Goal: Information Seeking & Learning: Learn about a topic

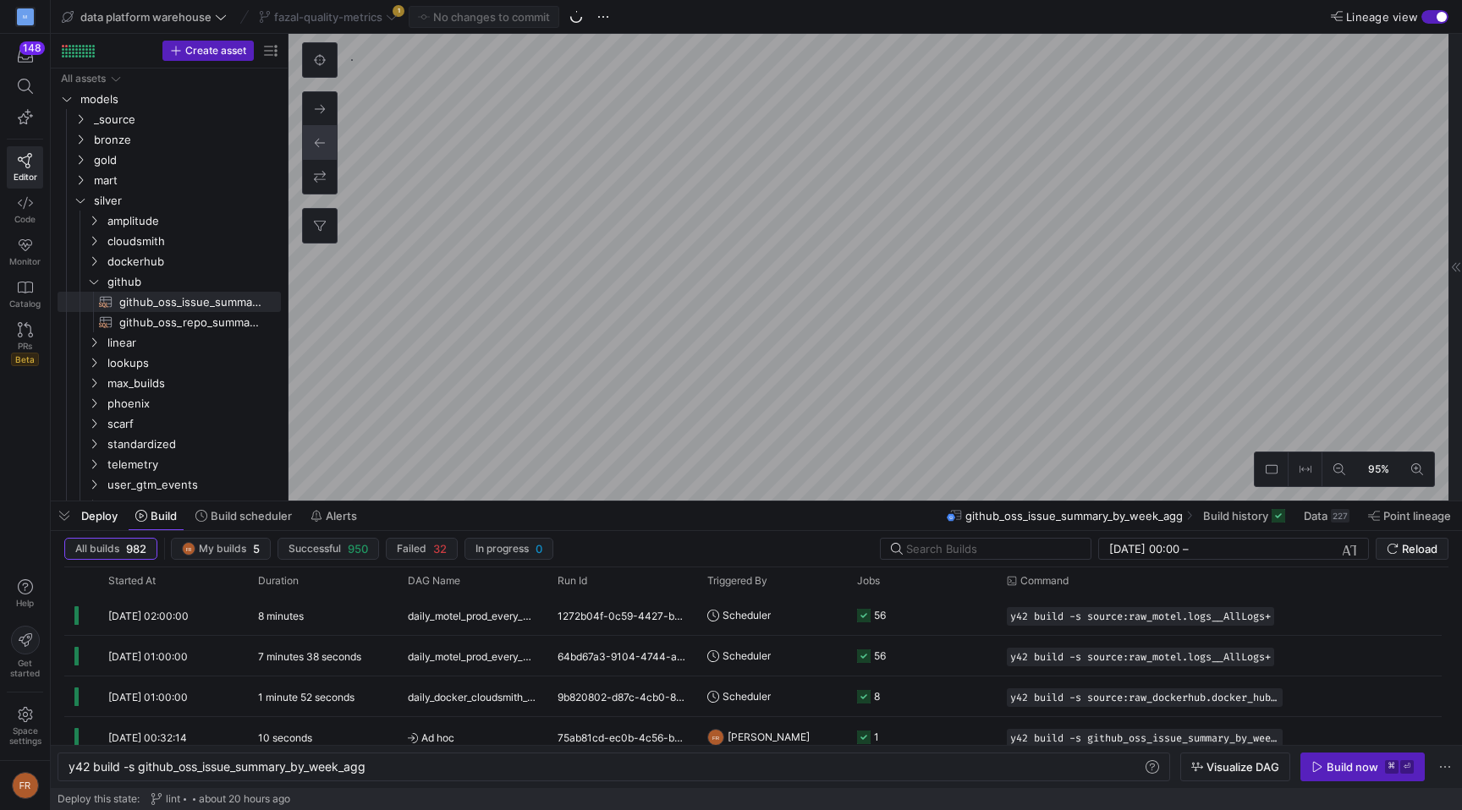
scroll to position [0, 300]
click at [372, 11] on span "fazal-quality-metrics" at bounding box center [328, 17] width 108 height 14
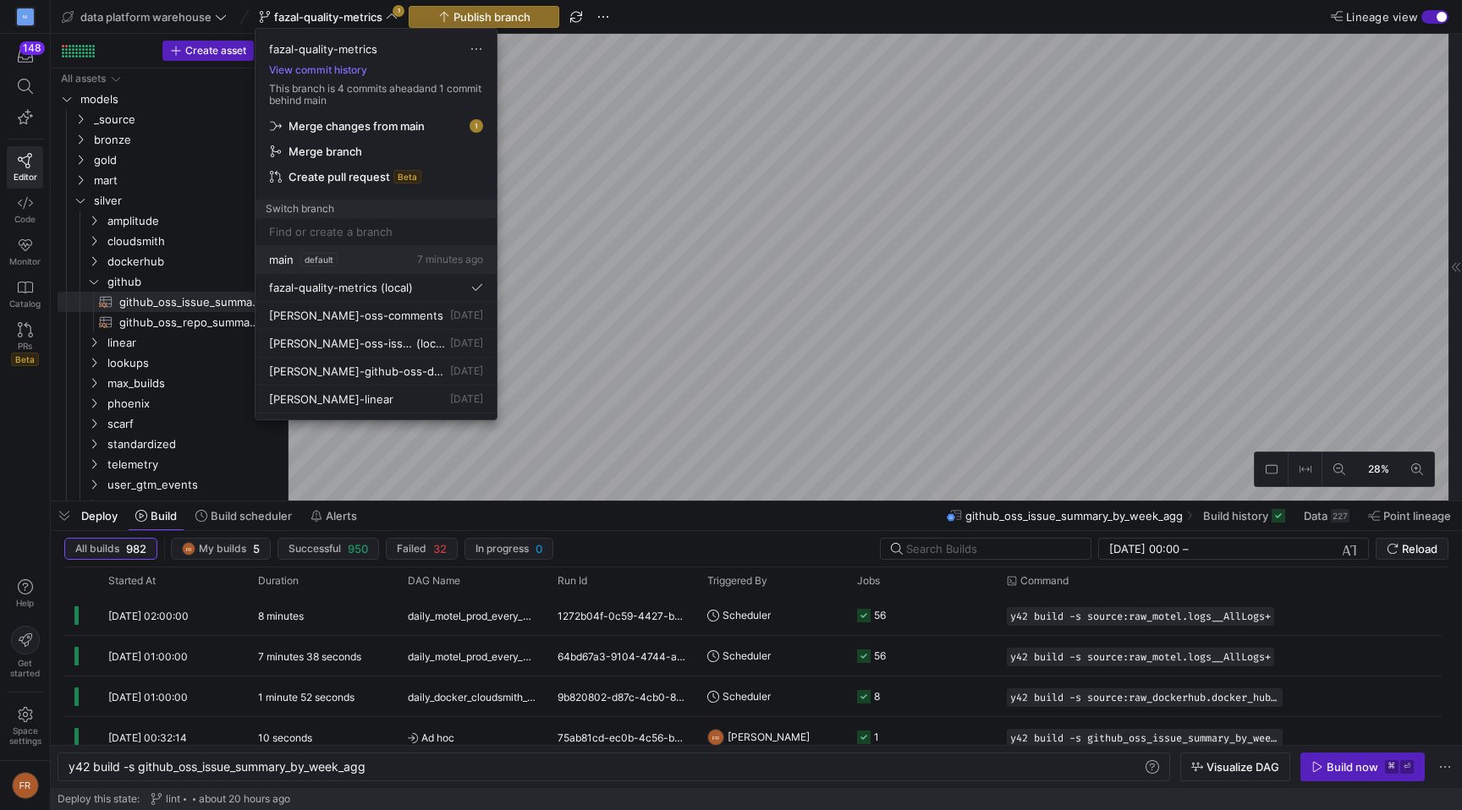
click at [372, 257] on div "main default 7 minutes ago" at bounding box center [376, 260] width 214 height 14
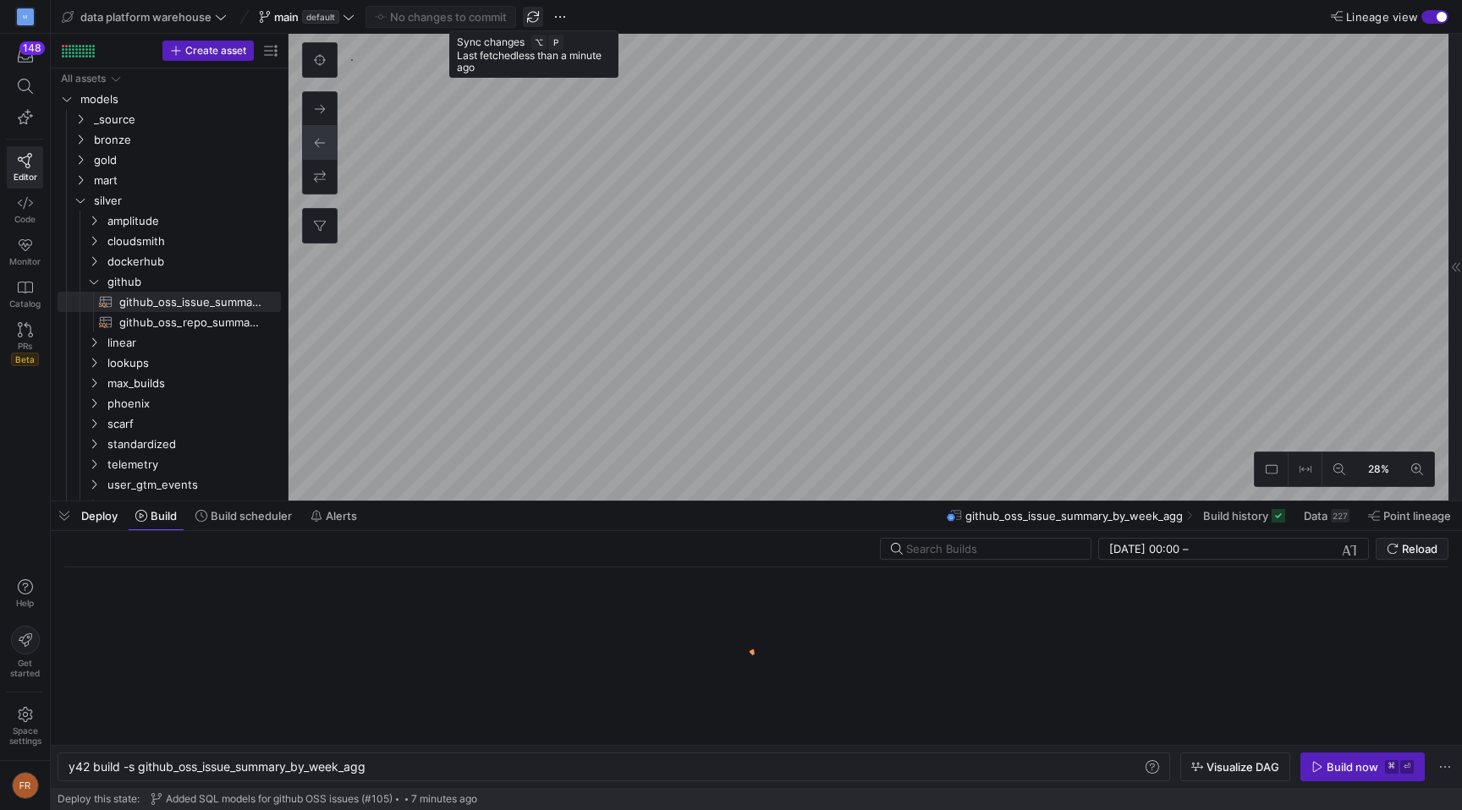
click at [534, 19] on span "button" at bounding box center [533, 17] width 20 height 20
click at [180, 14] on span "data platform warehouse" at bounding box center [145, 17] width 131 height 14
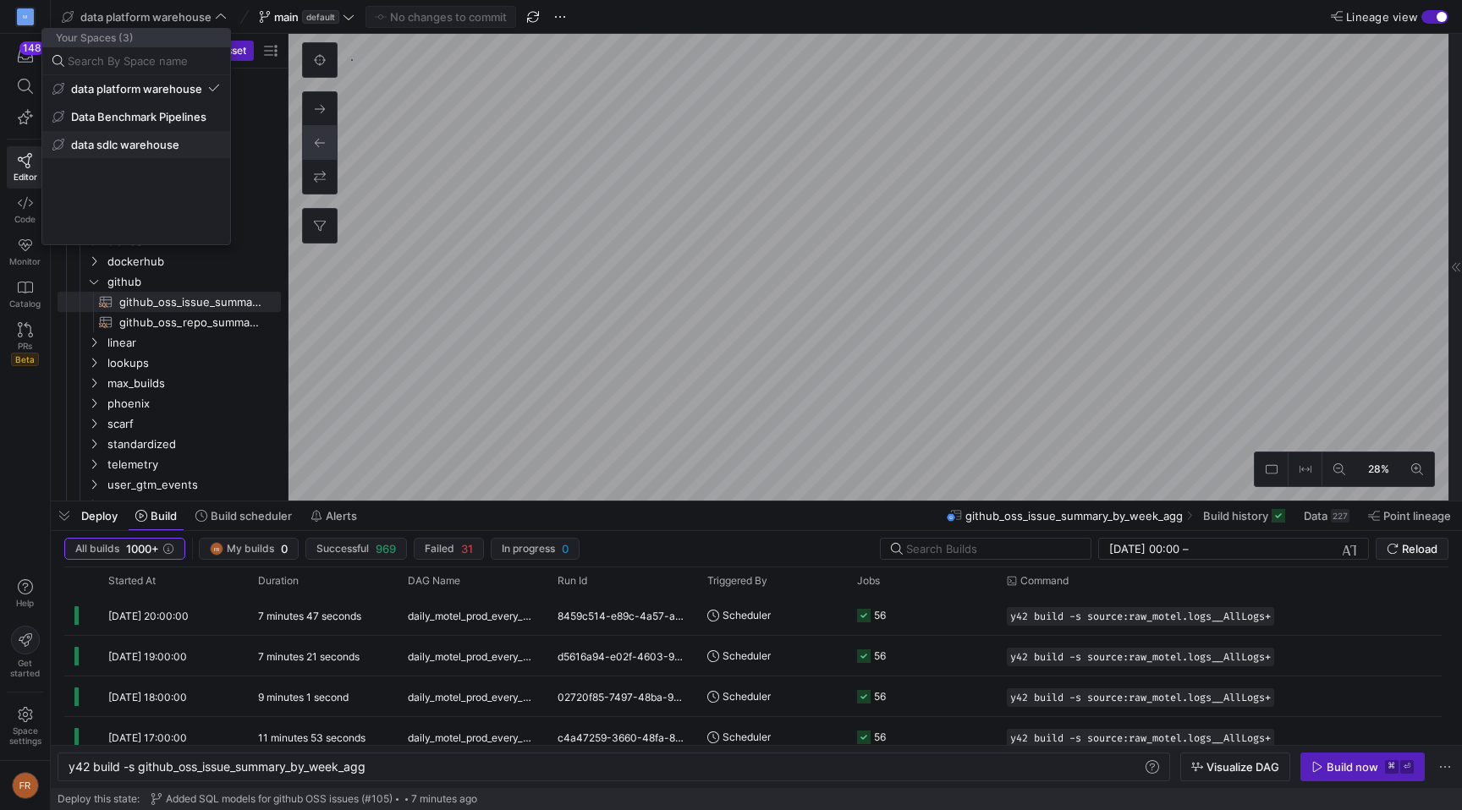
click at [174, 141] on span "data sdlc warehouse" at bounding box center [125, 145] width 108 height 14
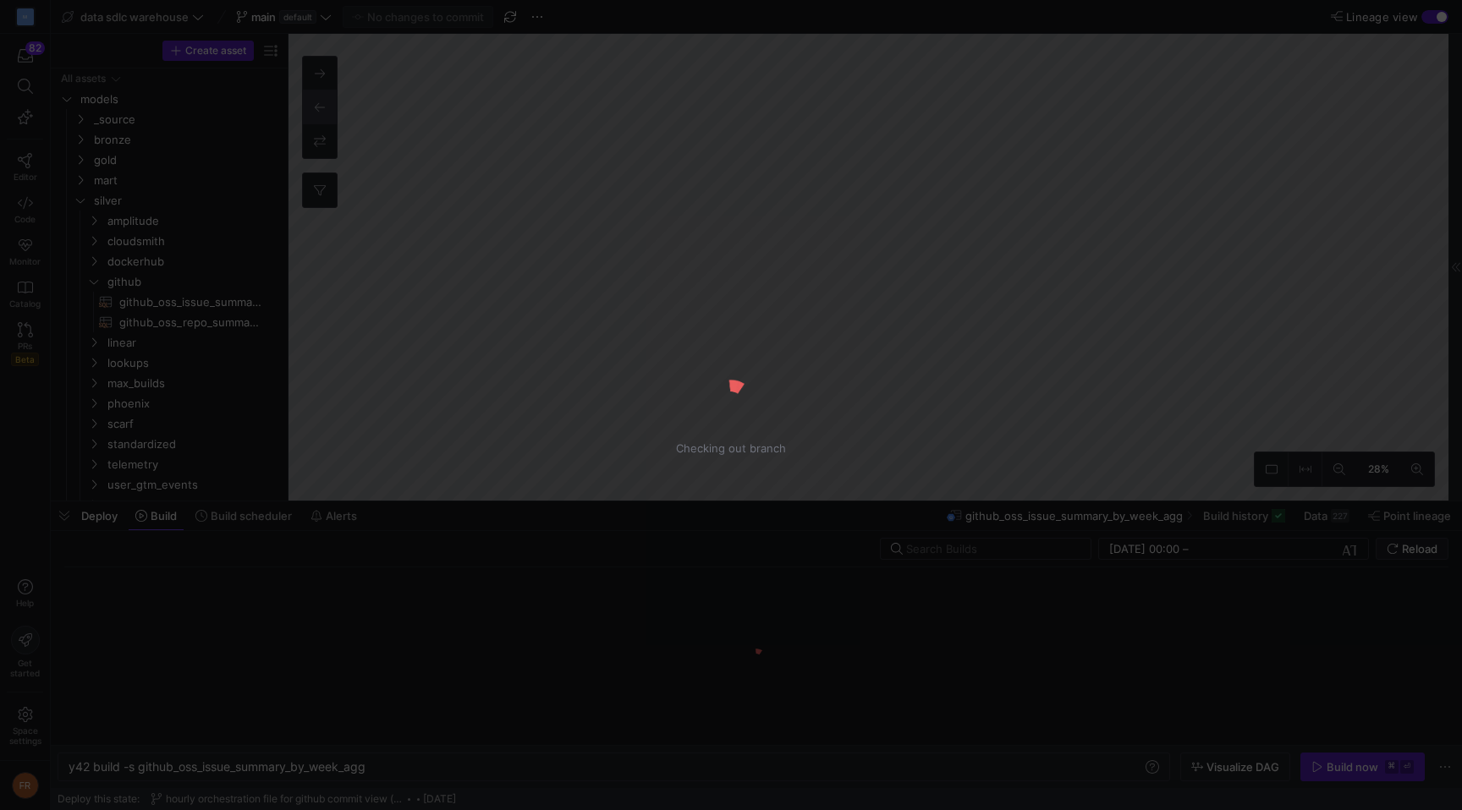
type textarea "y42 build"
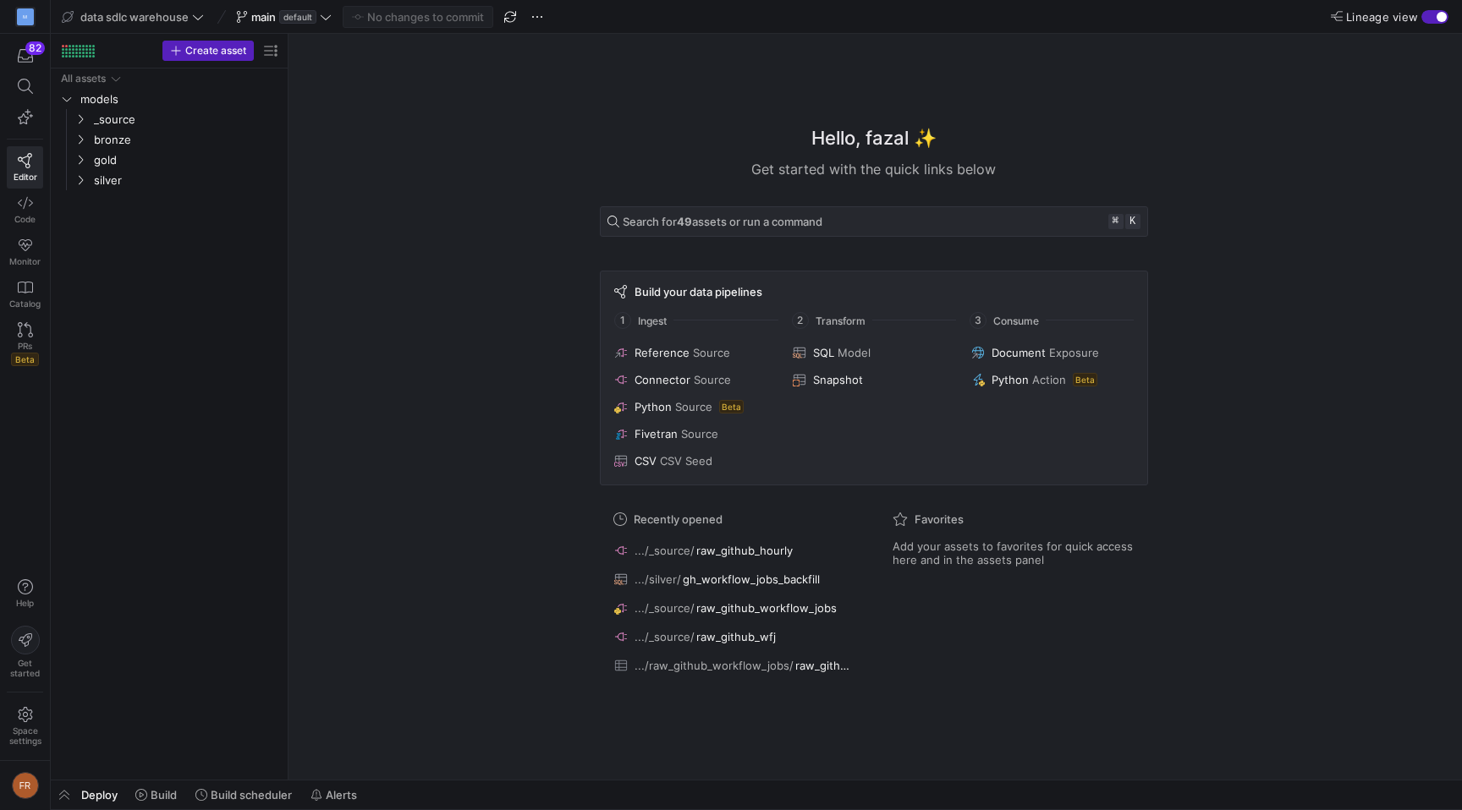
click at [1444, 16] on div "button" at bounding box center [1441, 17] width 10 height 10
click at [1438, 18] on div "button" at bounding box center [1434, 17] width 27 height 14
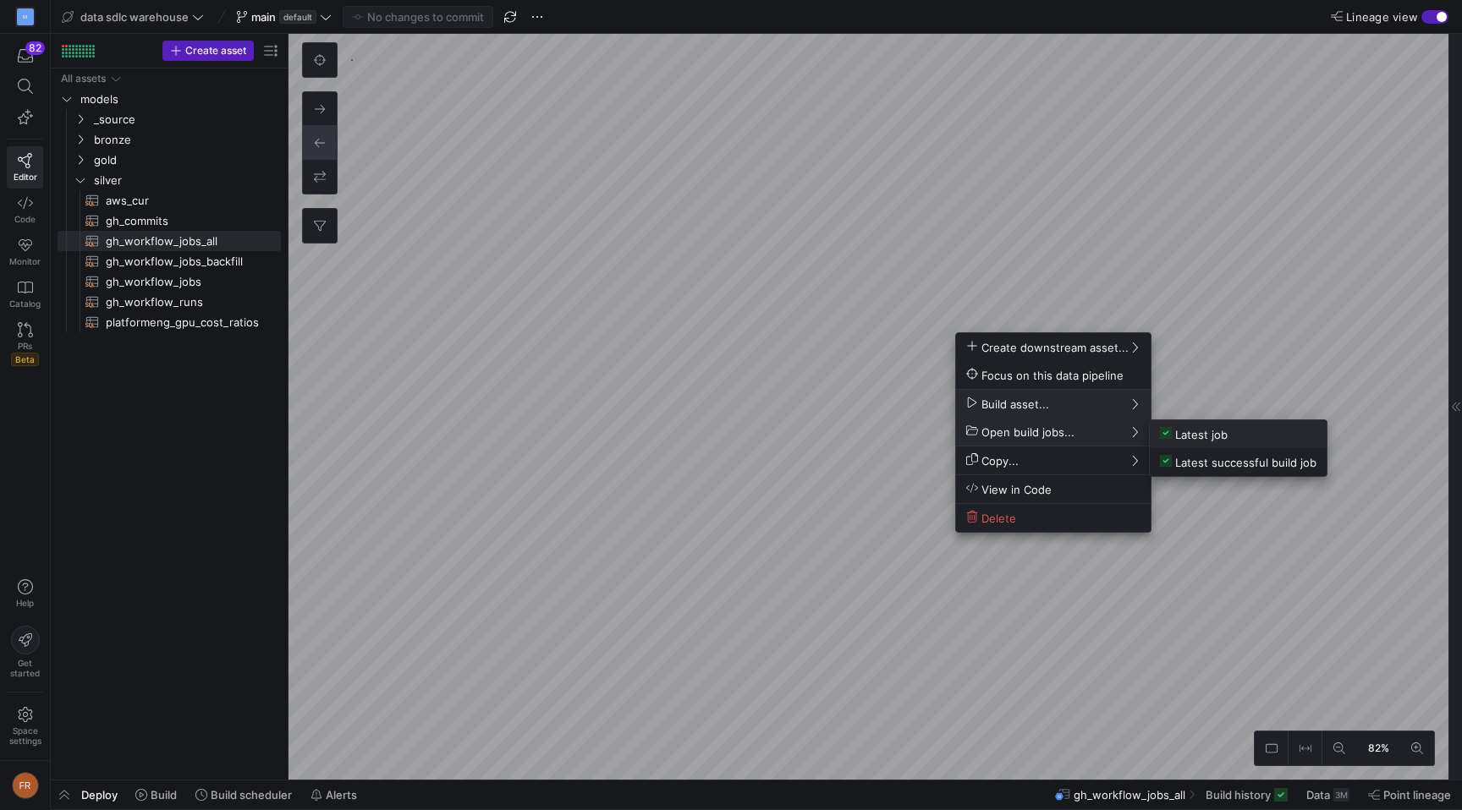
click at [1187, 433] on span "Latest job" at bounding box center [1194, 434] width 68 height 14
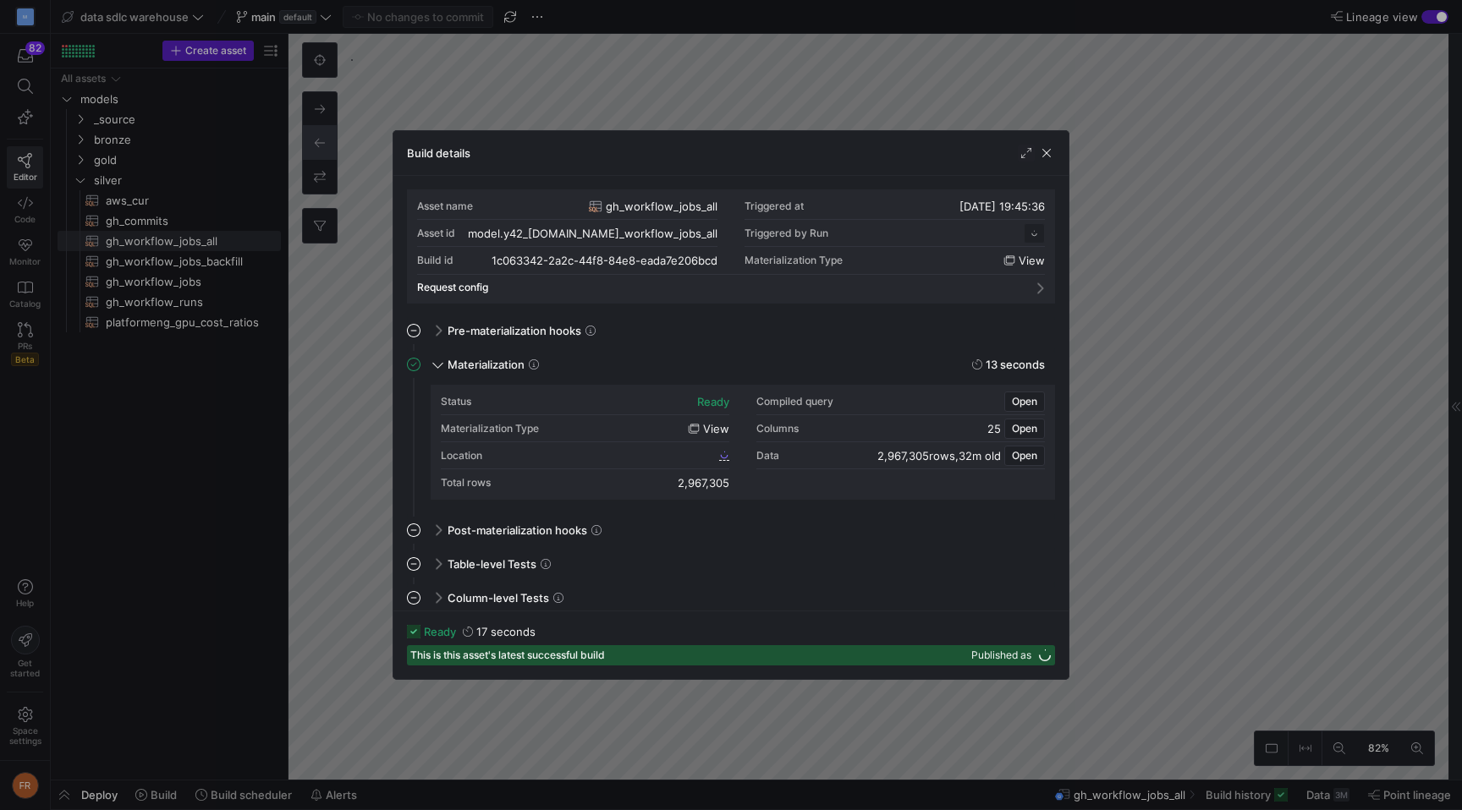
scroll to position [152, 0]
click at [1024, 458] on span "Open" at bounding box center [1024, 456] width 25 height 12
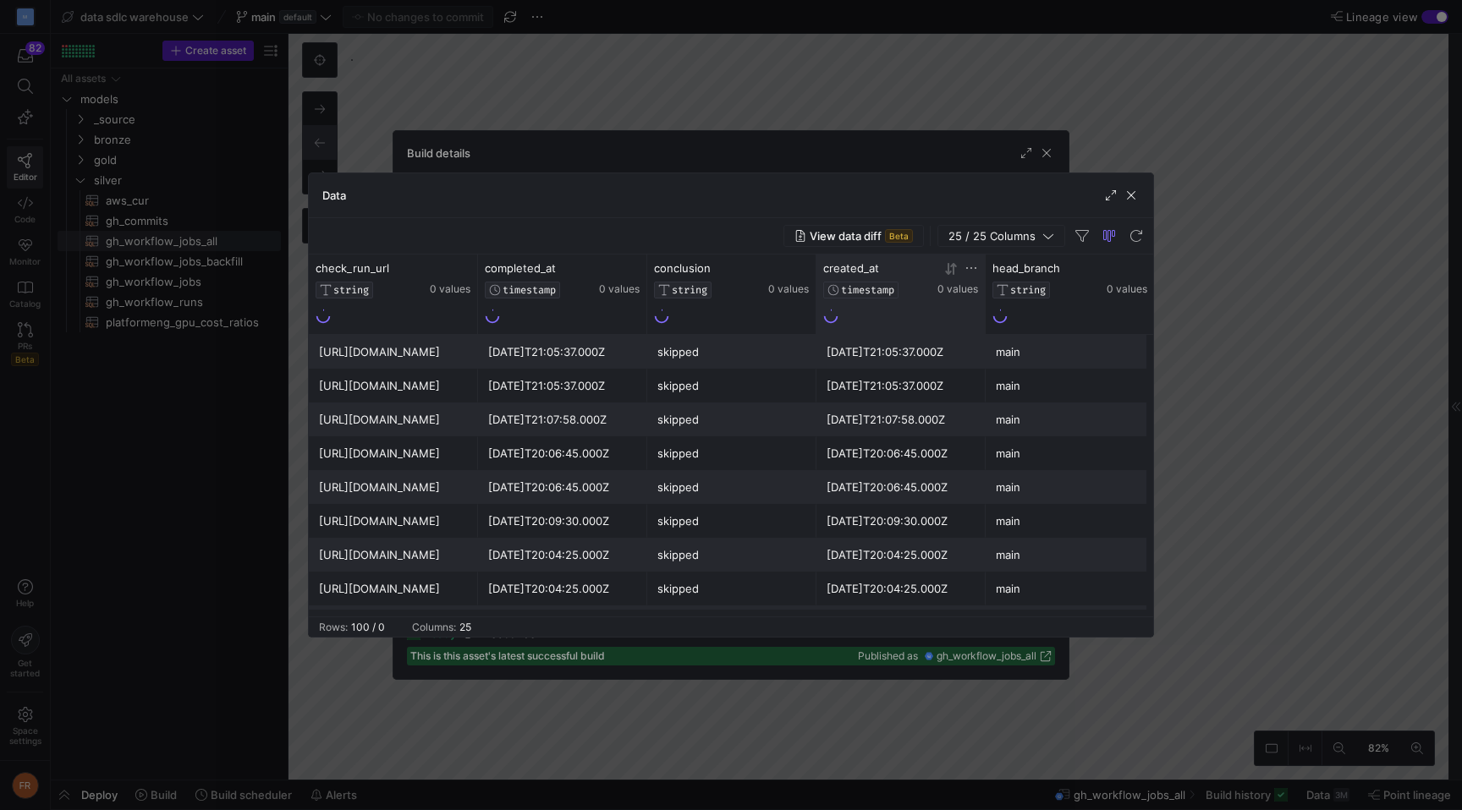
click at [948, 271] on icon at bounding box center [948, 269] width 6 height 12
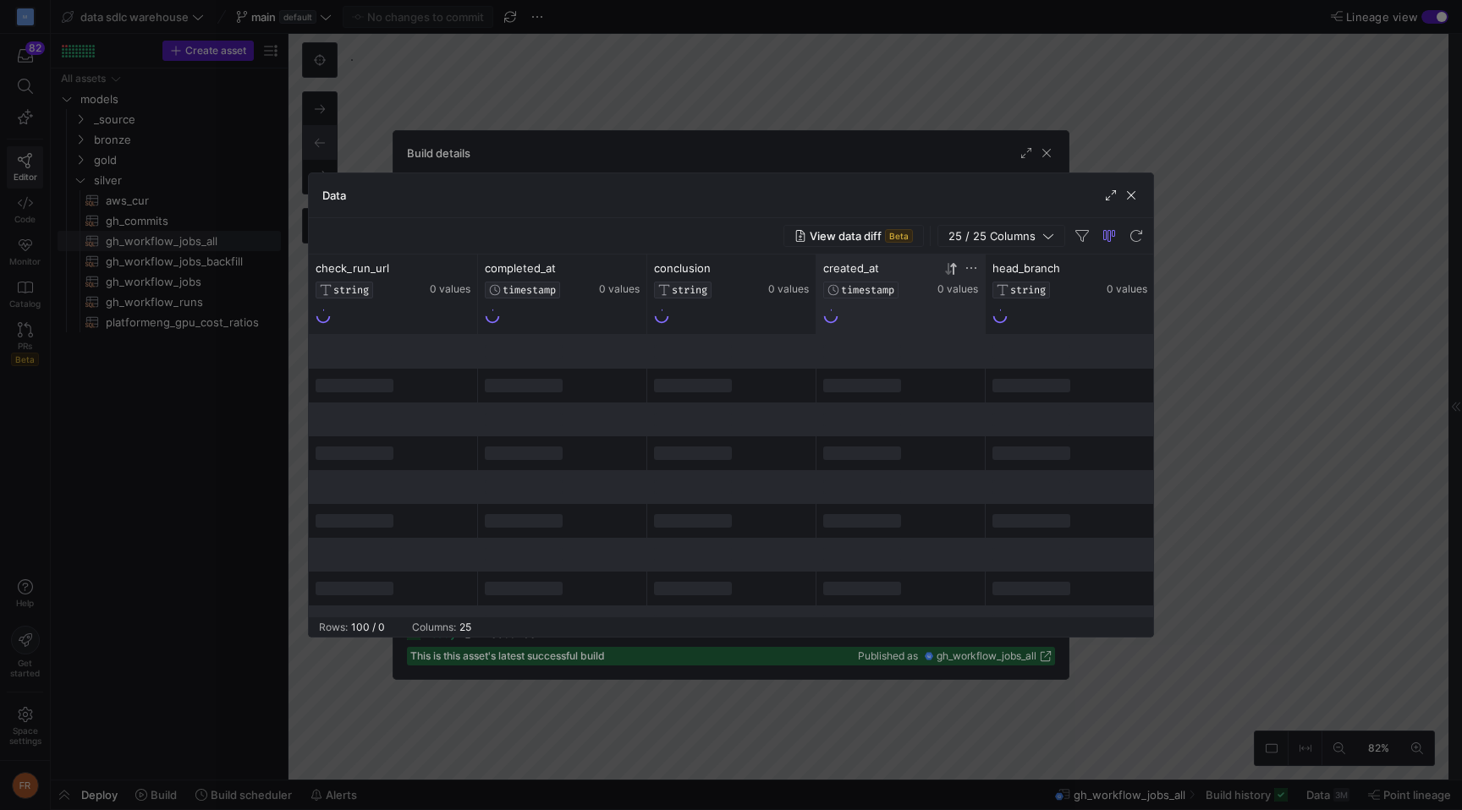
click at [948, 271] on icon at bounding box center [948, 269] width 6 height 12
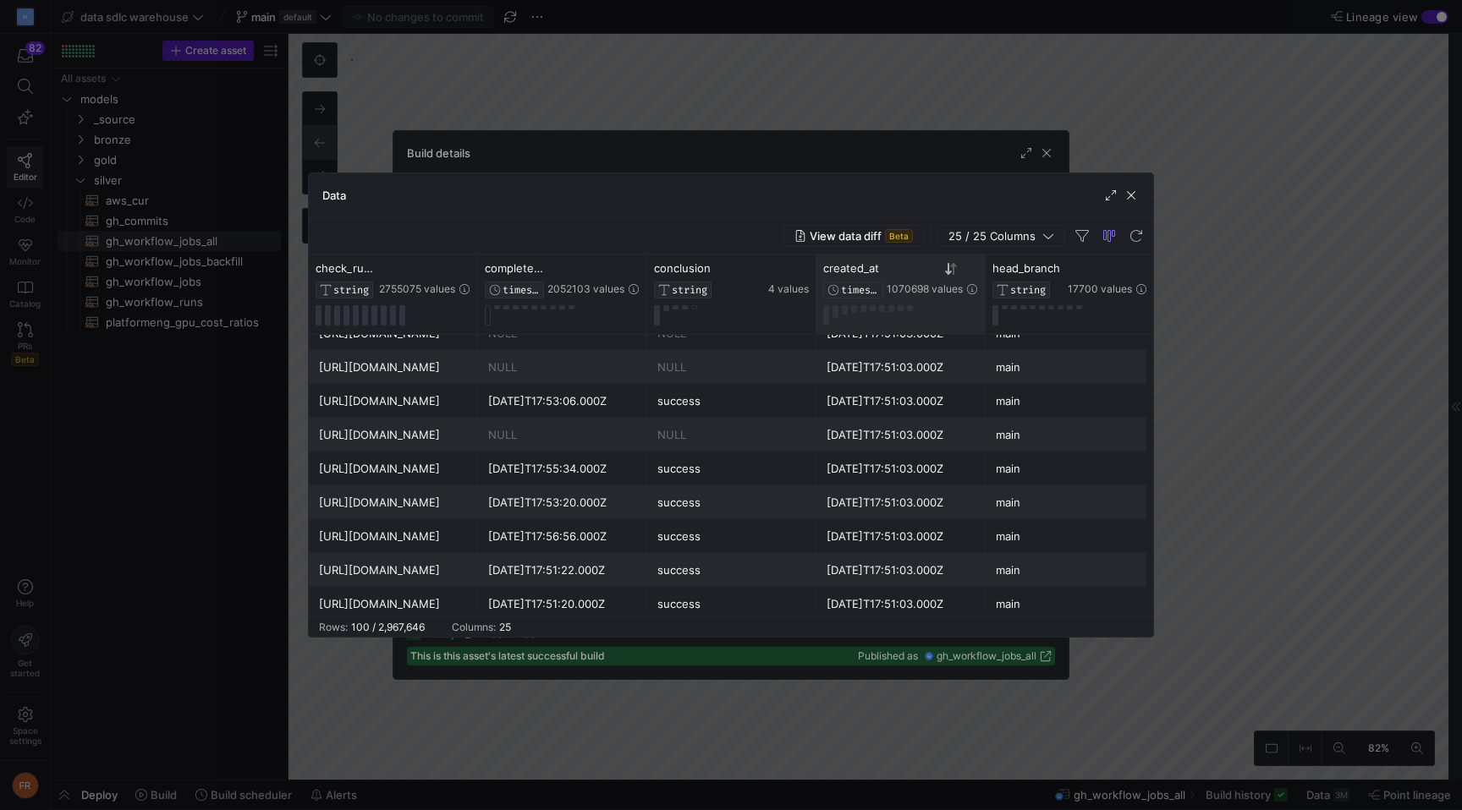
scroll to position [466, 0]
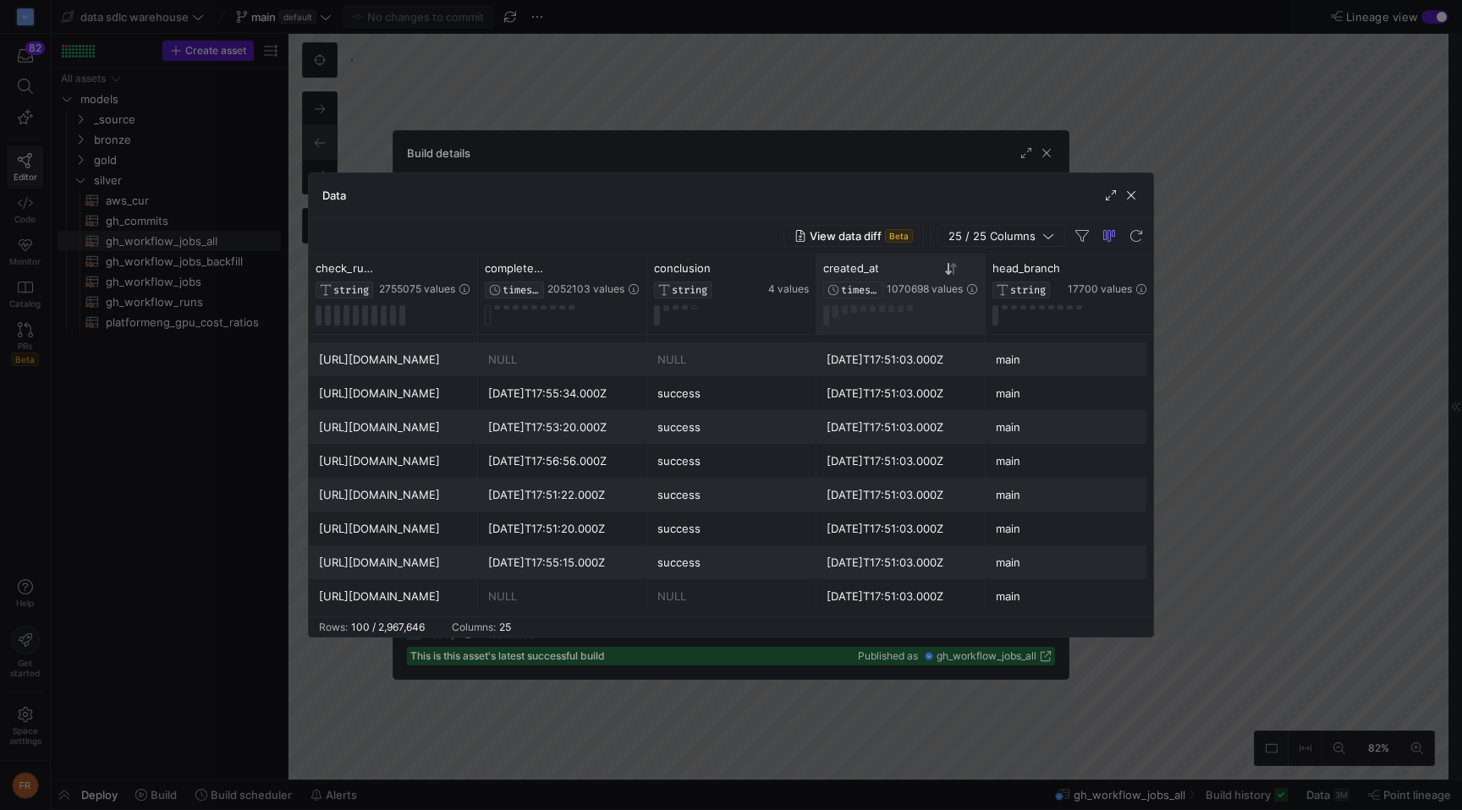
click at [1063, 66] on div at bounding box center [731, 405] width 1462 height 810
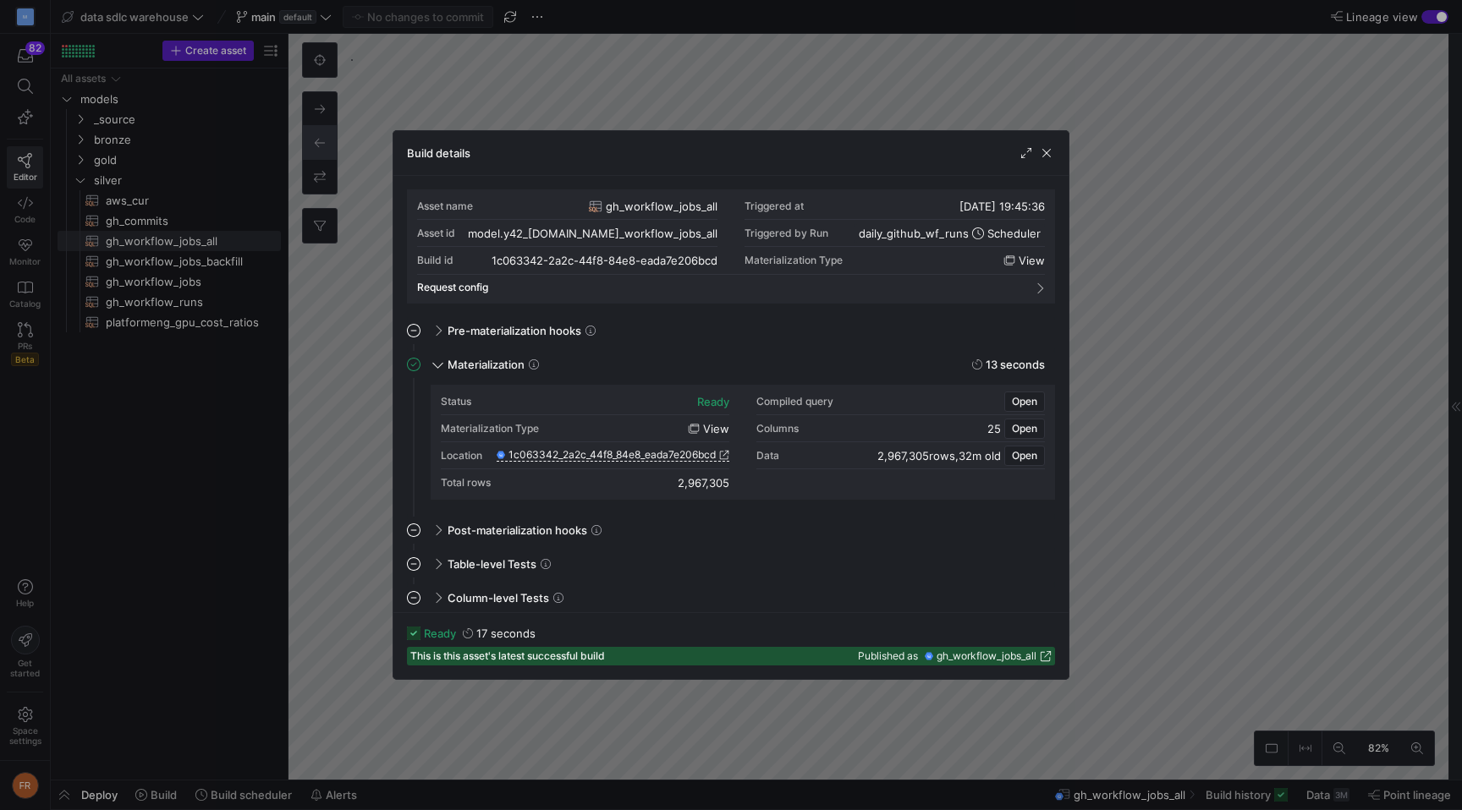
click at [1063, 69] on div at bounding box center [731, 405] width 1462 height 810
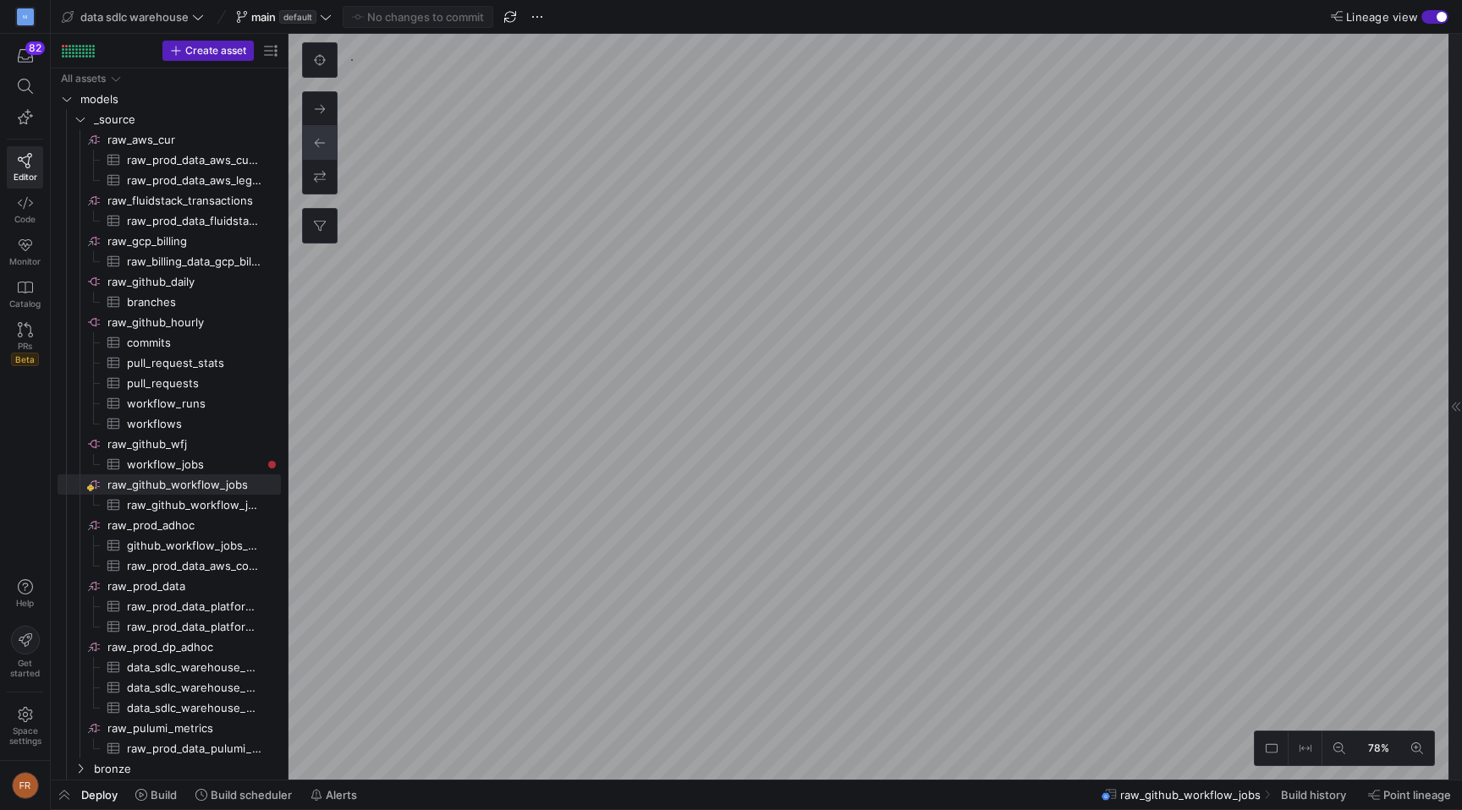
click at [1425, 11] on div "button" at bounding box center [1434, 17] width 27 height 14
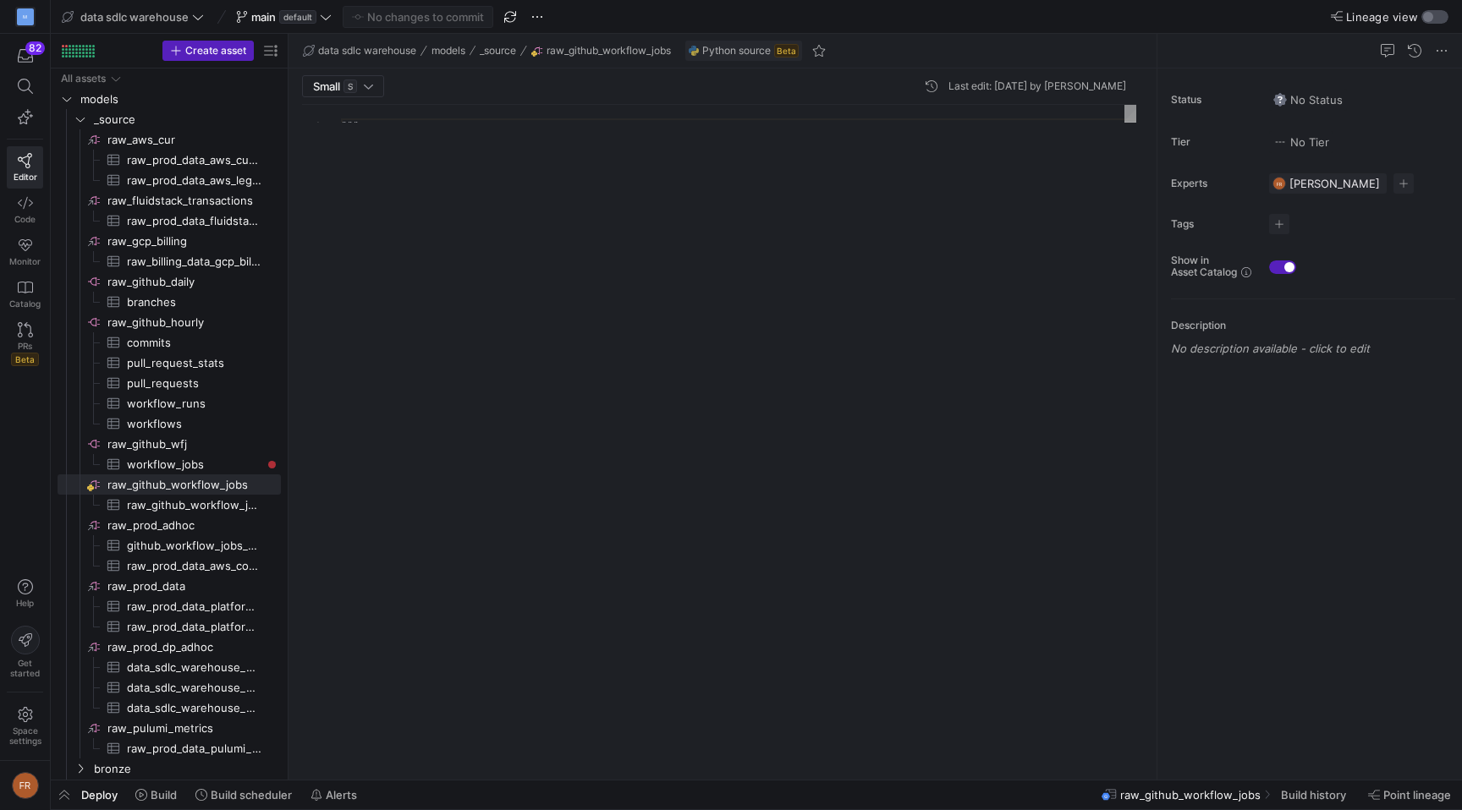
scroll to position [152, 0]
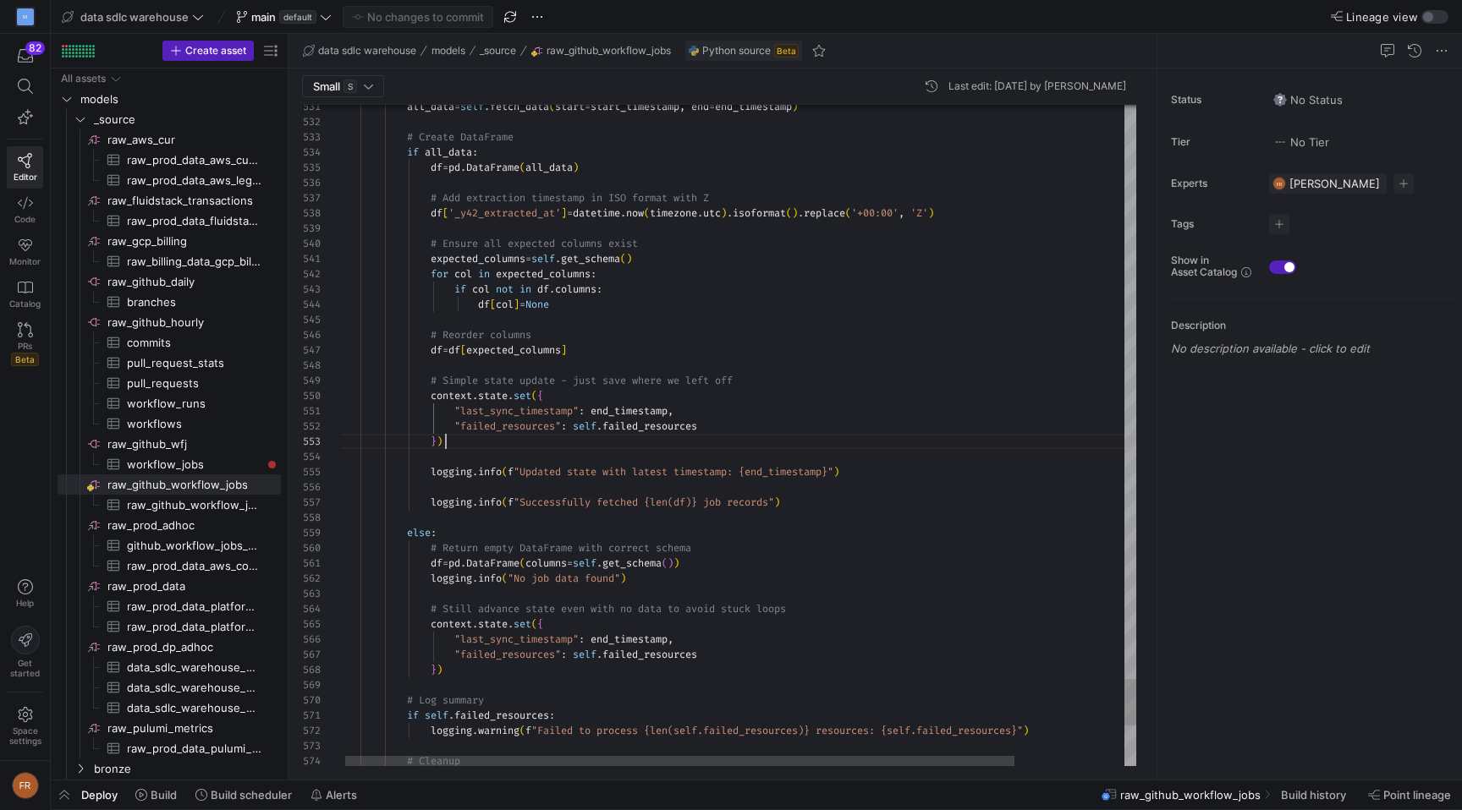
scroll to position [30, 110]
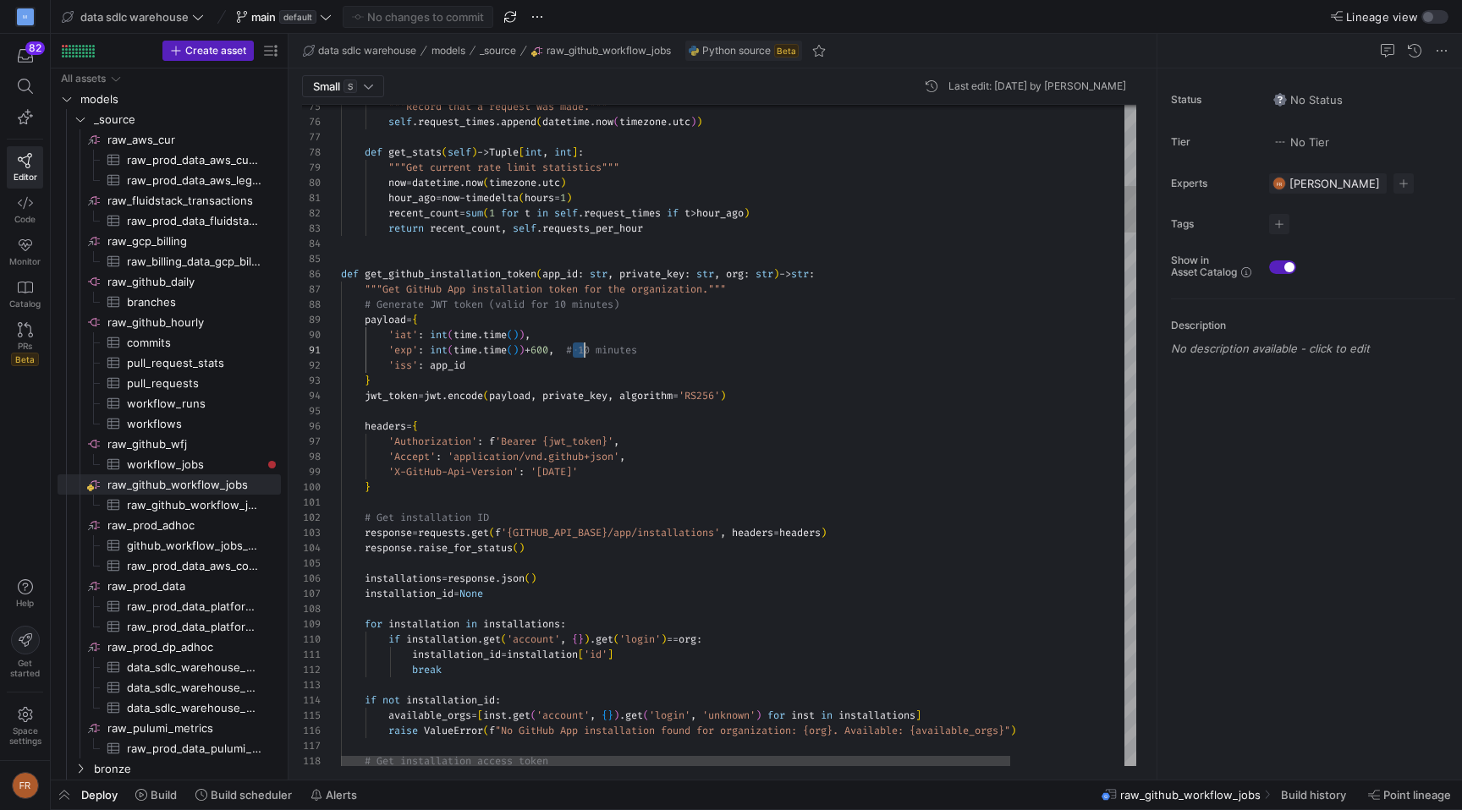
scroll to position [0, 0]
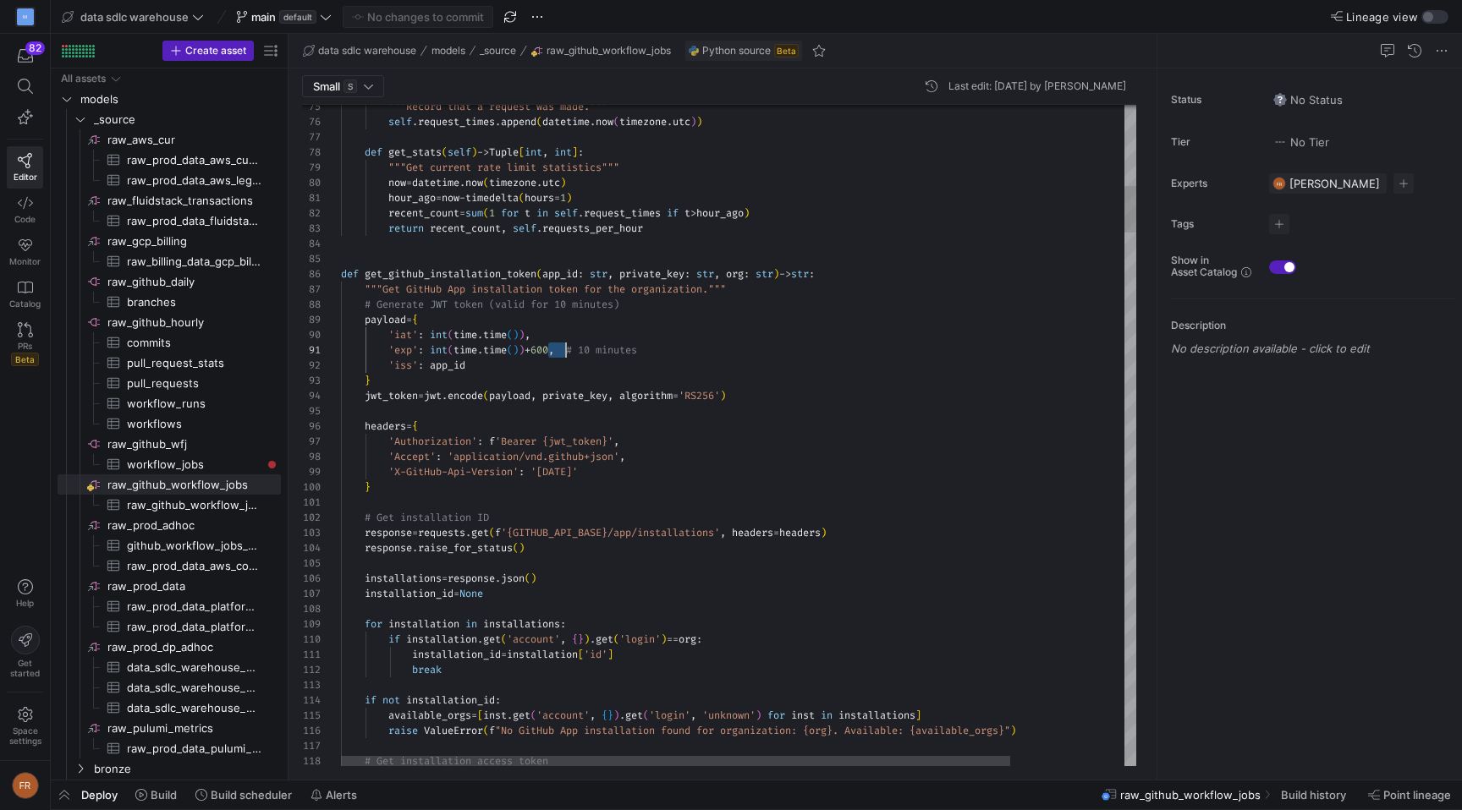
scroll to position [0, 0]
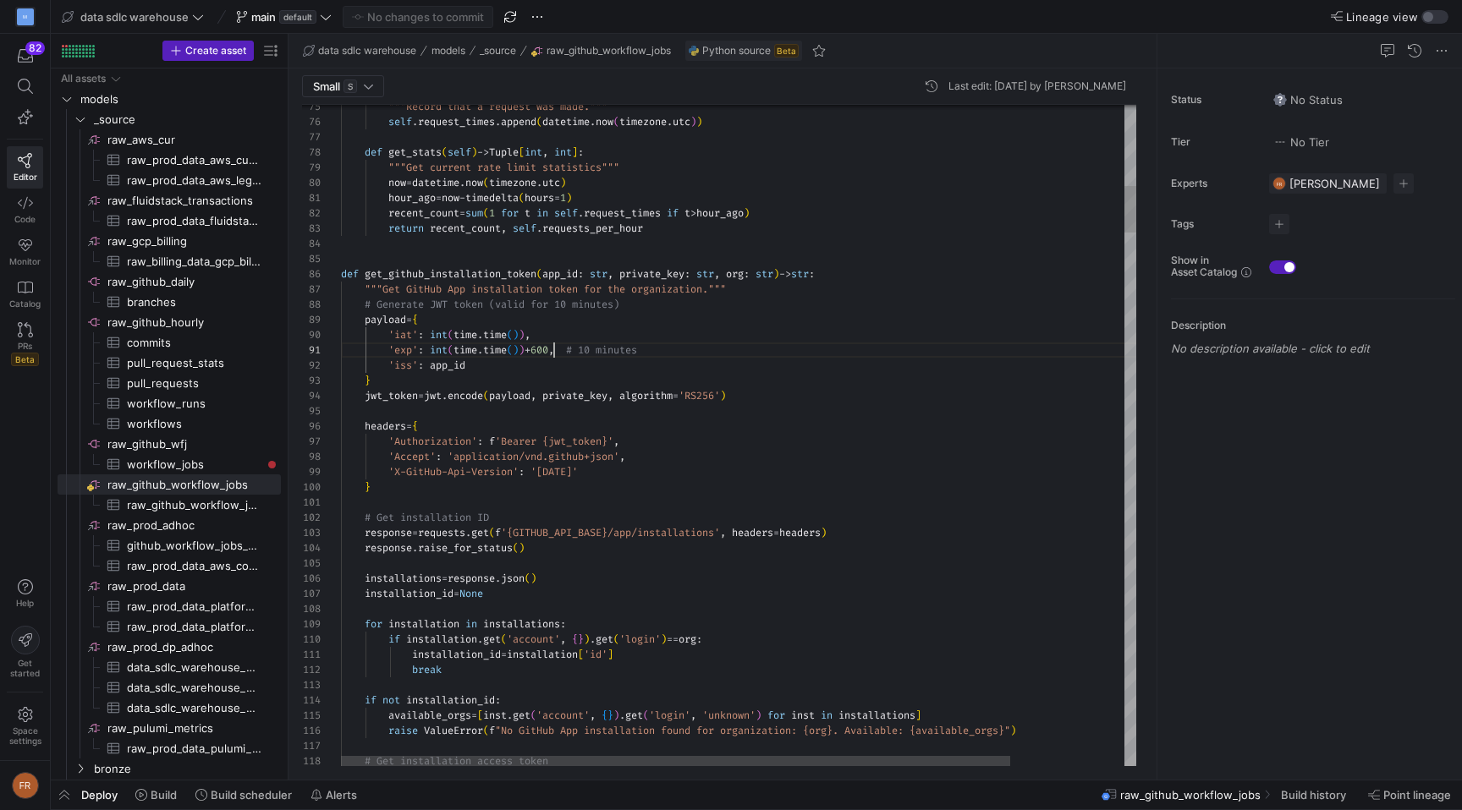
scroll to position [0, 225]
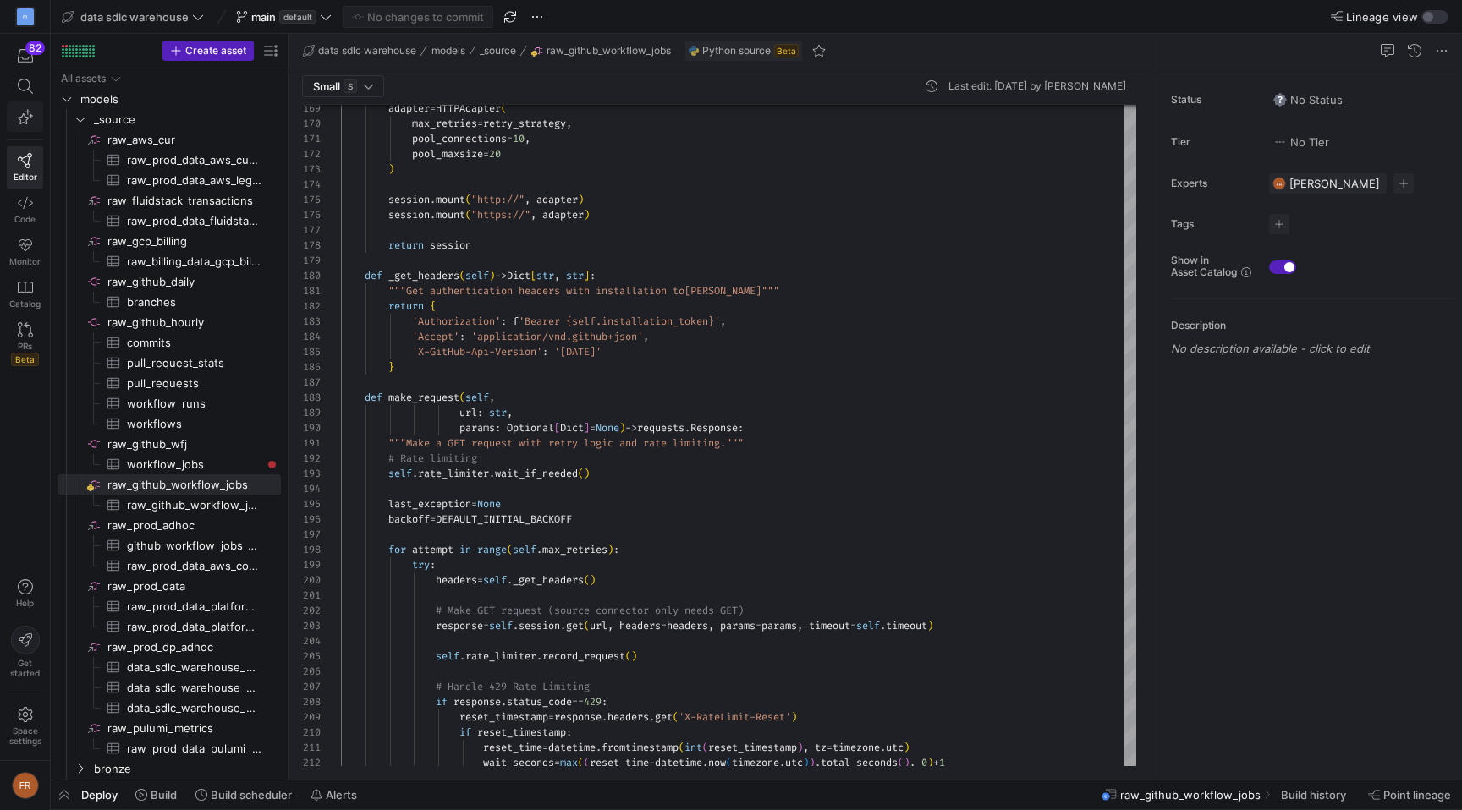
click at [26, 117] on icon "button" at bounding box center [25, 116] width 15 height 15
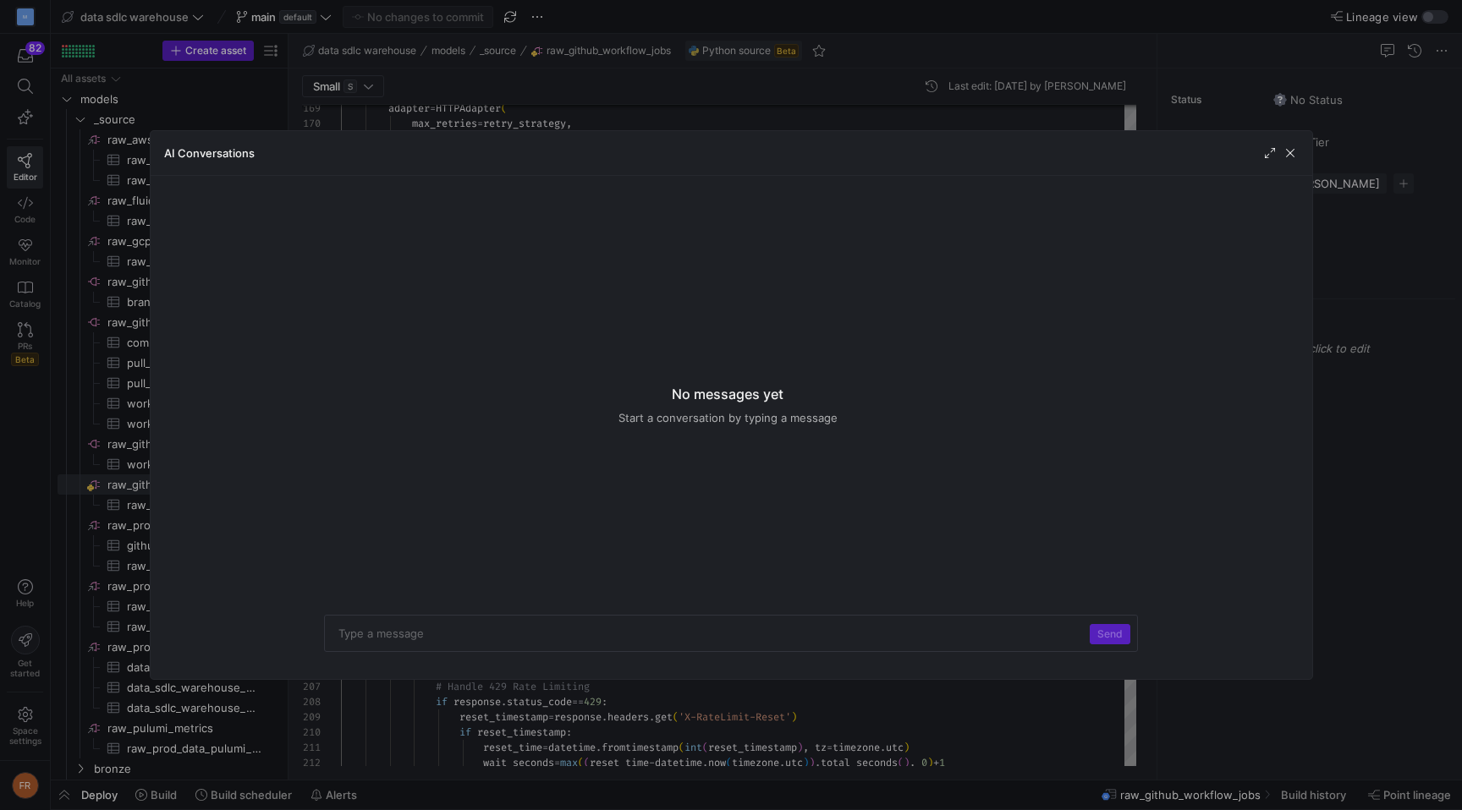
click at [598, 70] on div at bounding box center [731, 405] width 1462 height 810
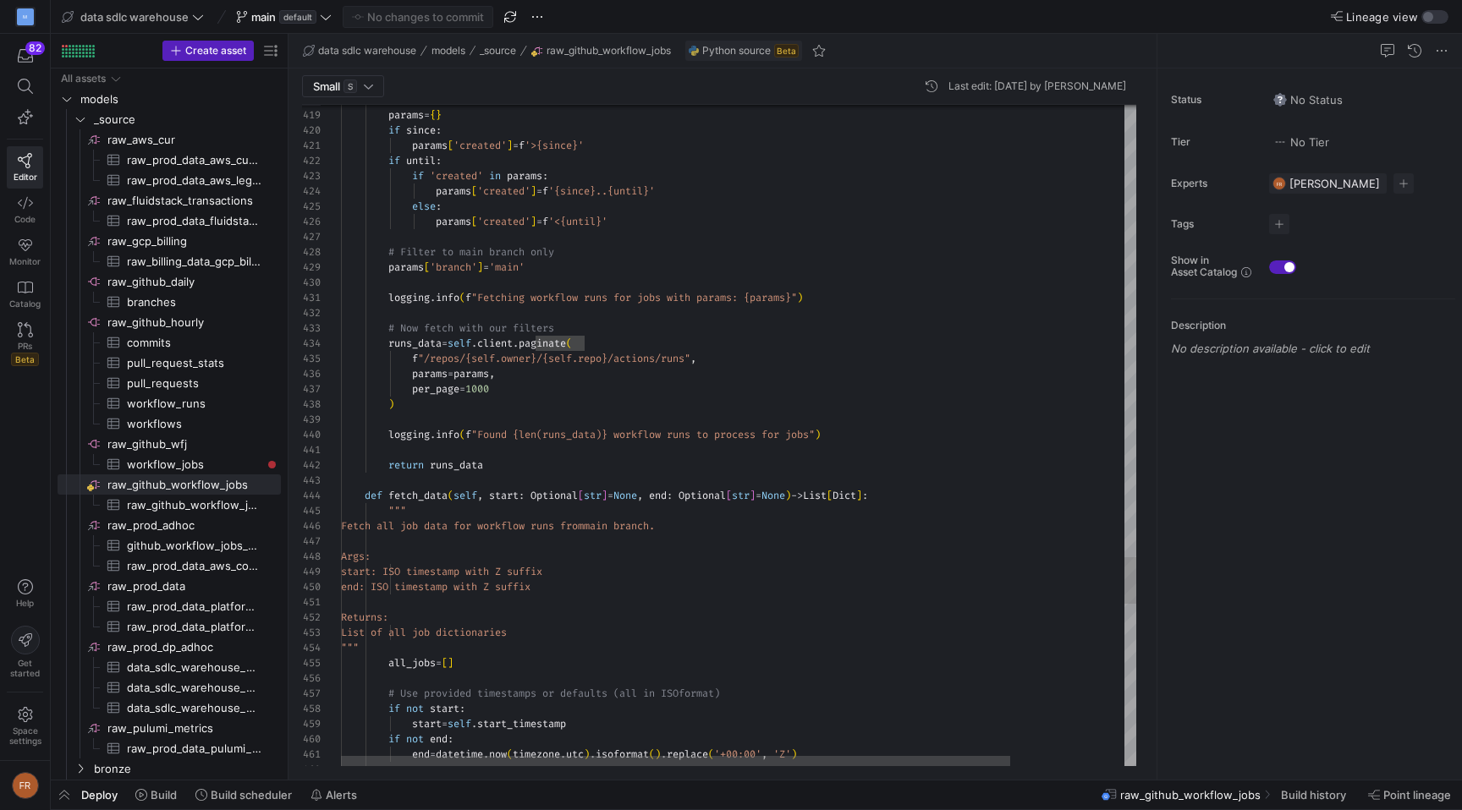
scroll to position [46, 250]
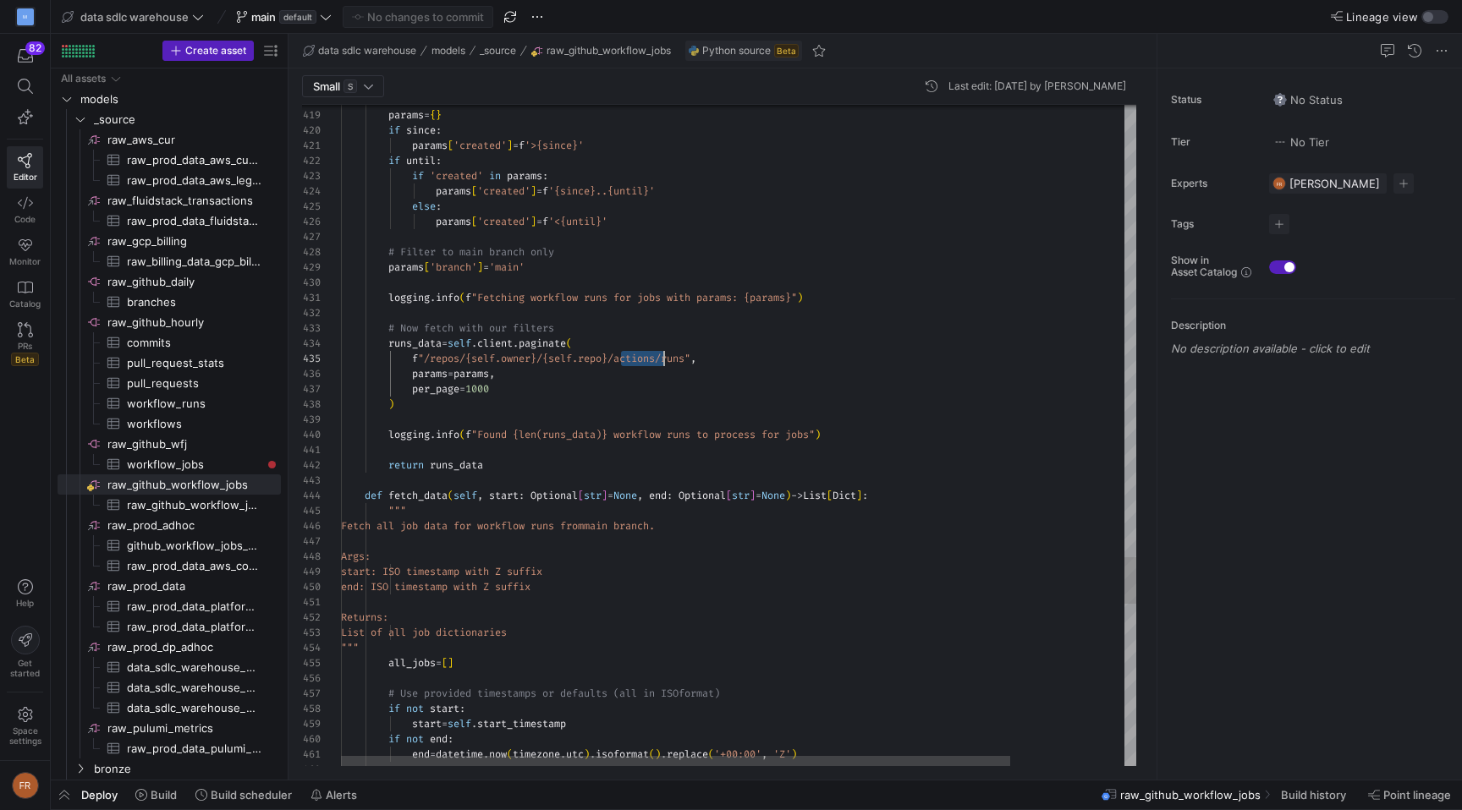
scroll to position [61, 0]
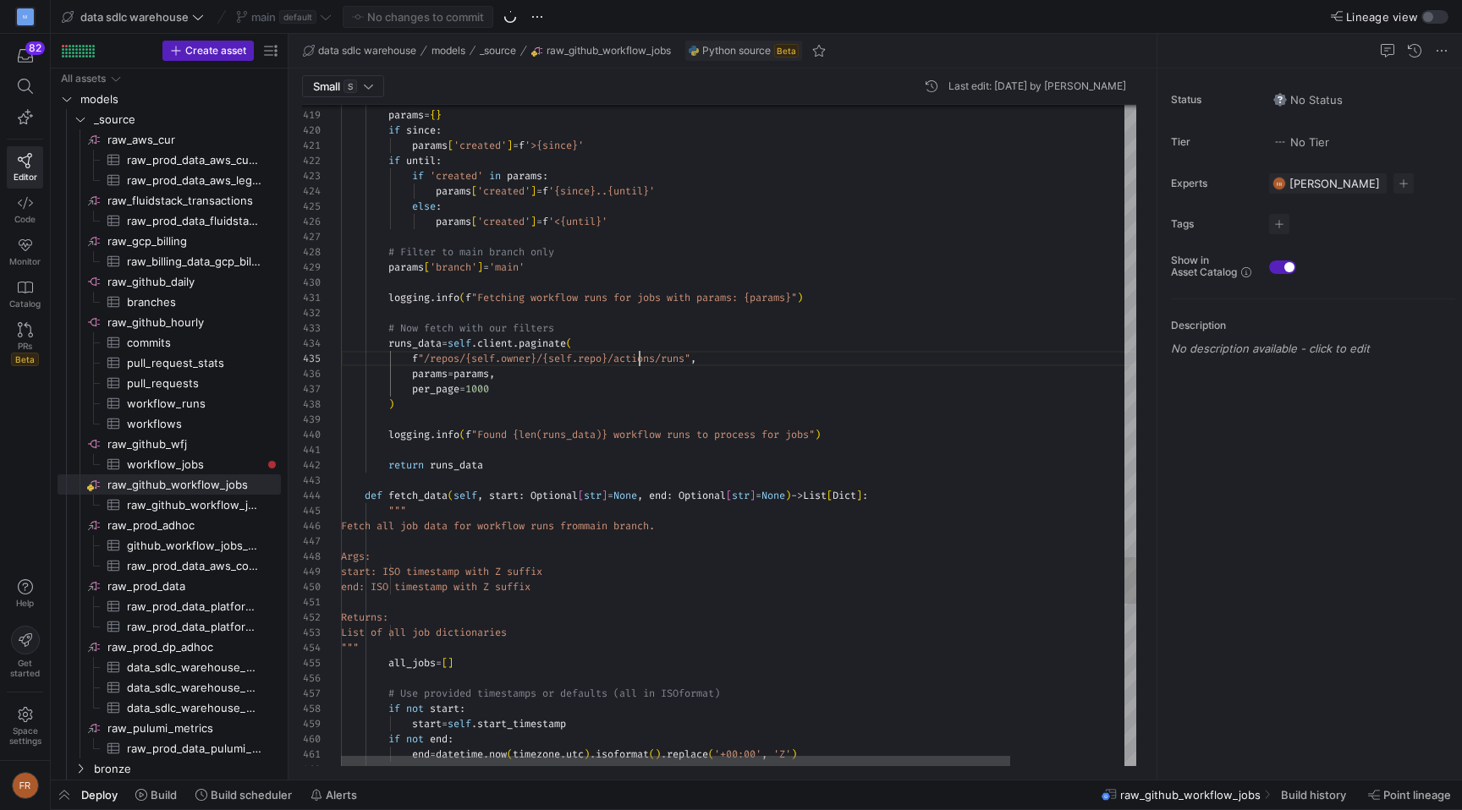
scroll to position [61, 299]
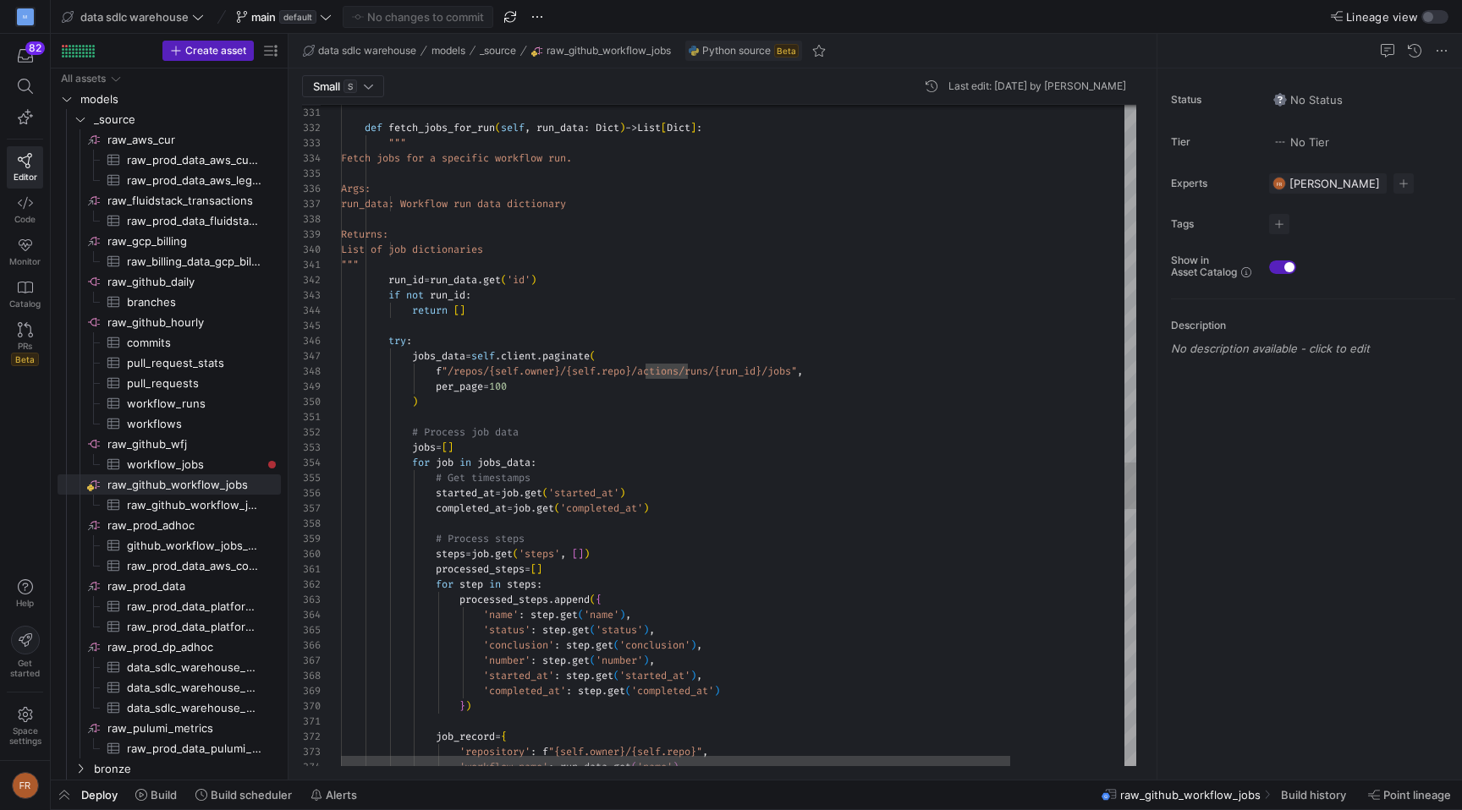
type textarea """" run_id = run_data.get('id') if not run_id: return [] try: jobs_data = self.…"
